Goal: Information Seeking & Learning: Learn about a topic

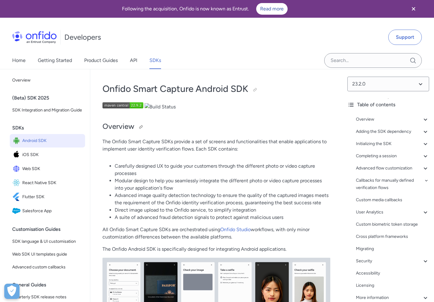
click at [186, 131] on h2 "Overview" at bounding box center [216, 126] width 228 height 10
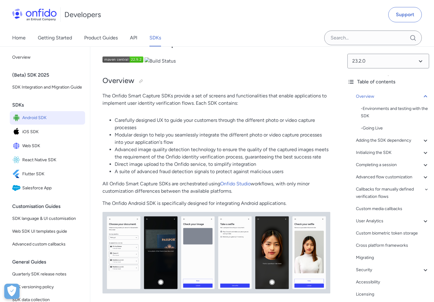
scroll to position [46, 0]
click at [22, 111] on div "SDKs" at bounding box center [49, 105] width 75 height 12
click at [158, 32] on link "SDKs" at bounding box center [155, 37] width 12 height 17
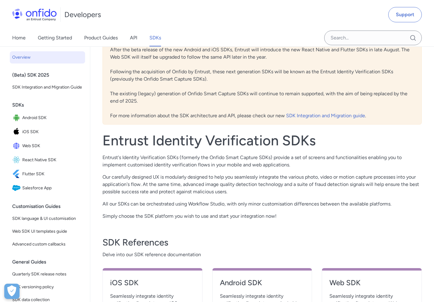
scroll to position [51, 0]
click at [286, 167] on p "Entrust's Identity Verification SDKs (formerly the Onfido Smart Capture SDKs) p…" at bounding box center [261, 160] width 319 height 15
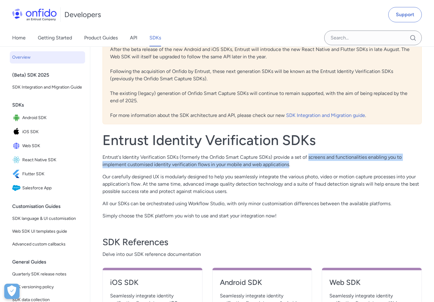
drag, startPoint x: 287, startPoint y: 164, endPoint x: 310, endPoint y: 157, distance: 23.7
click at [310, 157] on p "Entrust's Identity Verification SDKs (formerly the Onfido Smart Capture SDKs) p…" at bounding box center [261, 160] width 319 height 15
drag, startPoint x: 310, startPoint y: 157, endPoint x: 320, endPoint y: 158, distance: 9.8
copy p "screens and functionalities enabling you to implement customised identity verif…"
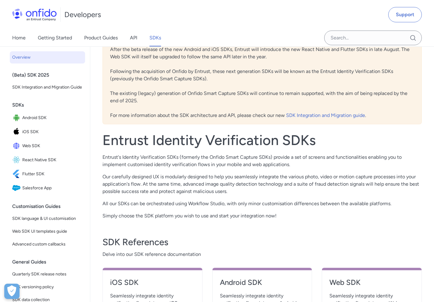
click at [302, 169] on div "Entrust Identity Verification SDKs Entrust's Identity Verification SDKs (former…" at bounding box center [261, 175] width 319 height 88
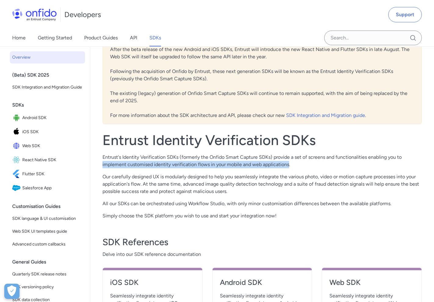
drag, startPoint x: 288, startPoint y: 165, endPoint x: 101, endPoint y: 161, distance: 187.0
click at [101, 161] on div "We are excited to announce the beta release of our new mobile SDKs. After the b…" at bounding box center [262, 180] width 344 height 322
drag, startPoint x: 101, startPoint y: 161, endPoint x: 120, endPoint y: 164, distance: 19.2
copy p "implement customised identity verification flows in your mobile and web applica…"
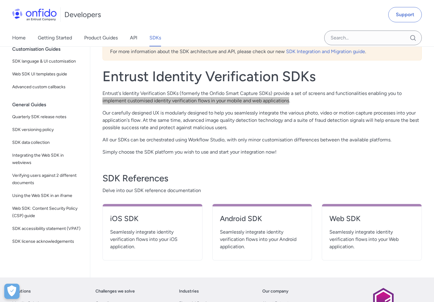
scroll to position [119, 0]
